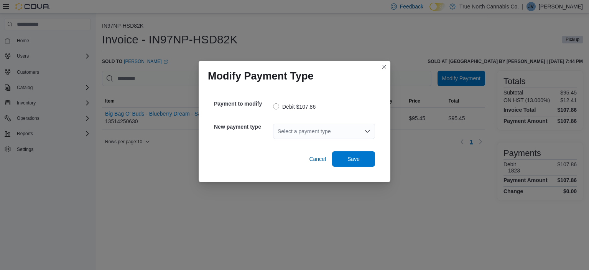
click at [323, 134] on div "Select a payment type" at bounding box center [324, 130] width 102 height 15
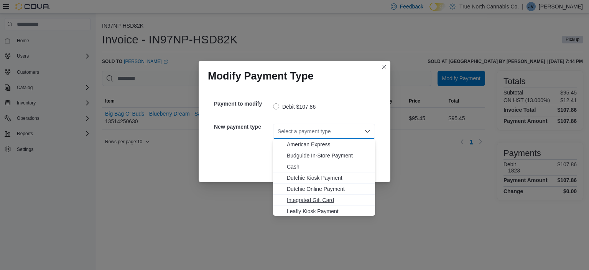
scroll to position [46, 0]
click at [301, 212] on span "Visa" at bounding box center [329, 210] width 84 height 8
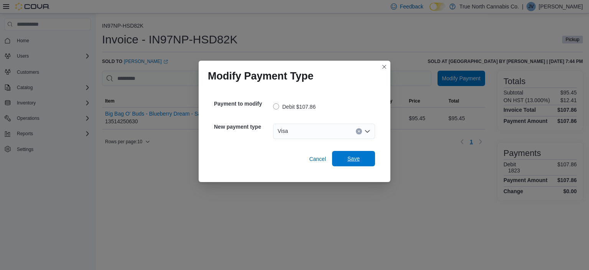
click at [372, 156] on button "Save" at bounding box center [353, 158] width 43 height 15
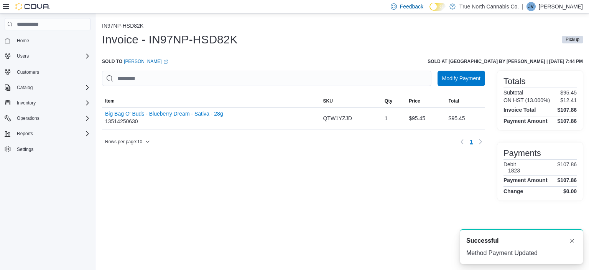
scroll to position [0, 0]
